Goal: Task Accomplishment & Management: Use online tool/utility

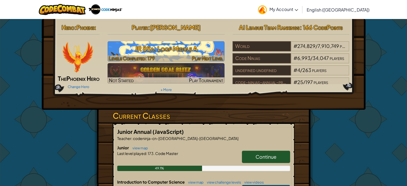
click at [165, 44] on h3 "JR 85a: Loop Middle A" at bounding box center [165, 49] width 117 height 12
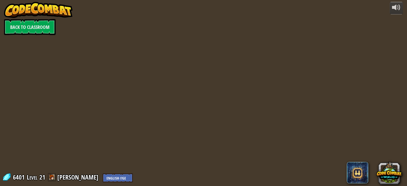
select select "en-[GEOGRAPHIC_DATA]"
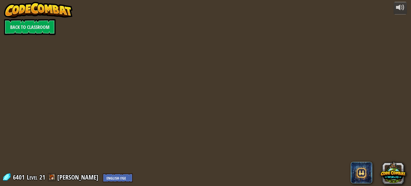
select select "en-[GEOGRAPHIC_DATA]"
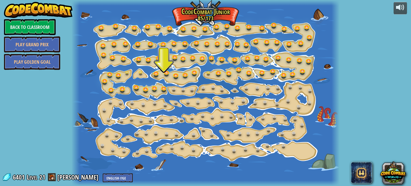
drag, startPoint x: 124, startPoint y: 5, endPoint x: 68, endPoint y: 91, distance: 102.3
click at [68, 91] on div "powered by Back to Classroom Play Grand Prix Play Golden Goal 15. Step Change C…" at bounding box center [205, 93] width 411 height 186
click at [163, 89] on link at bounding box center [164, 88] width 11 height 11
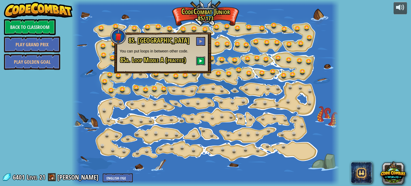
click at [198, 59] on button at bounding box center [200, 60] width 9 height 9
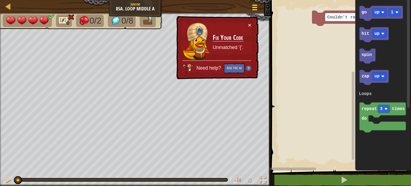
click at [252, 6] on div at bounding box center [254, 7] width 7 height 8
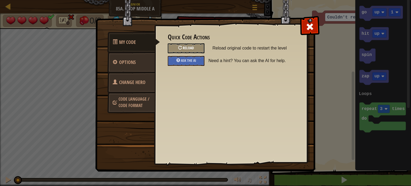
click at [181, 46] on div at bounding box center [180, 48] width 4 height 4
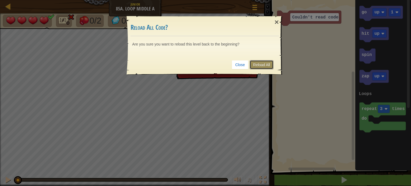
click at [260, 65] on link "Reload All" at bounding box center [261, 64] width 24 height 9
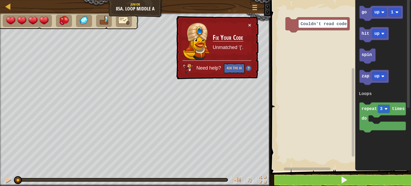
click at [276, 25] on rect "Blockly Workspace" at bounding box center [340, 84] width 142 height 174
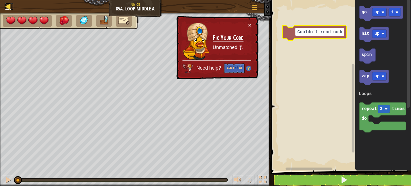
click at [9, 6] on div at bounding box center [8, 6] width 7 height 7
select select "en-[GEOGRAPHIC_DATA]"
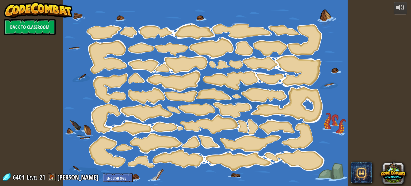
select select "en-[GEOGRAPHIC_DATA]"
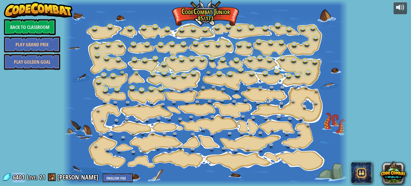
drag, startPoint x: 24, startPoint y: 174, endPoint x: 168, endPoint y: 92, distance: 166.1
click at [168, 92] on div "powered by Back to Classroom Play Grand Prix Play Golden Goal 15. Step Change C…" at bounding box center [205, 93] width 411 height 186
click at [215, 26] on link at bounding box center [217, 26] width 11 height 11
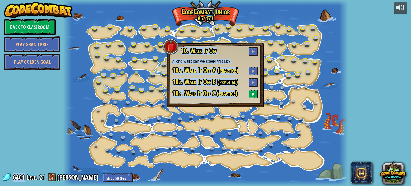
click at [269, 14] on div at bounding box center [205, 93] width 284 height 186
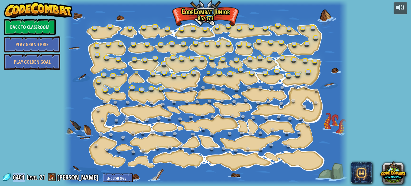
click at [269, 14] on div at bounding box center [205, 93] width 284 height 186
click at [258, 172] on div at bounding box center [205, 93] width 284 height 186
drag, startPoint x: 85, startPoint y: 93, endPoint x: 180, endPoint y: 67, distance: 98.5
click at [180, 67] on div at bounding box center [205, 93] width 284 height 186
